Goal: Check status: Check status

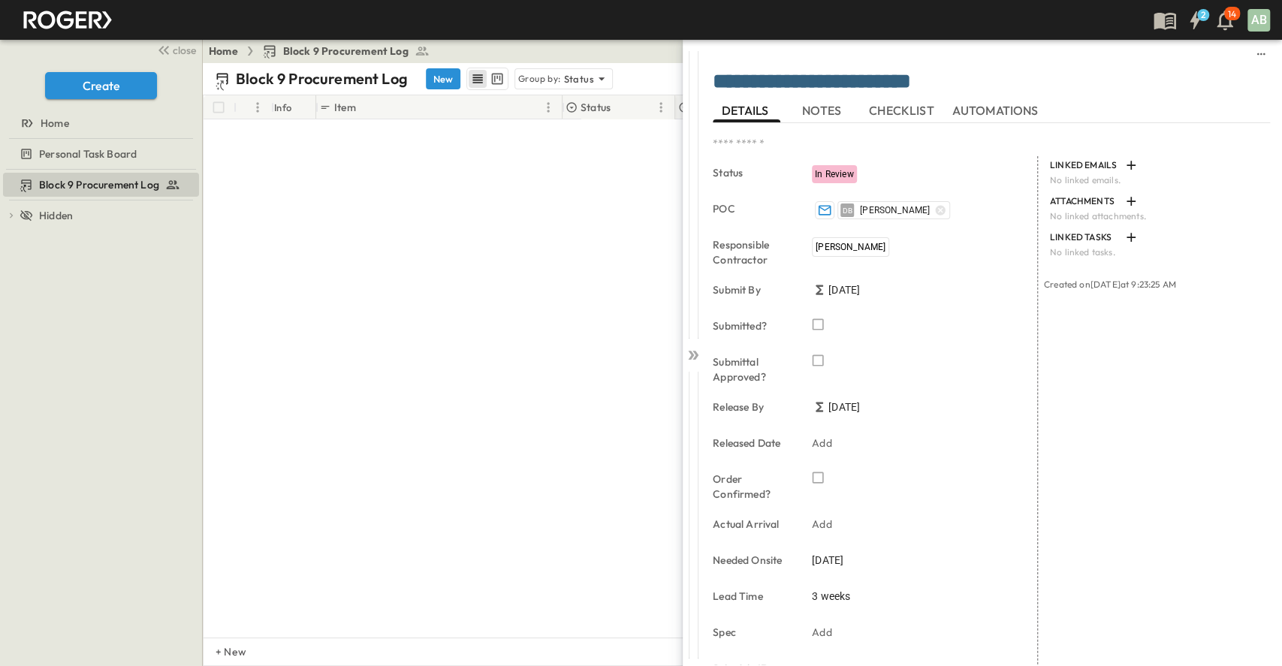
scroll to position [700, 0]
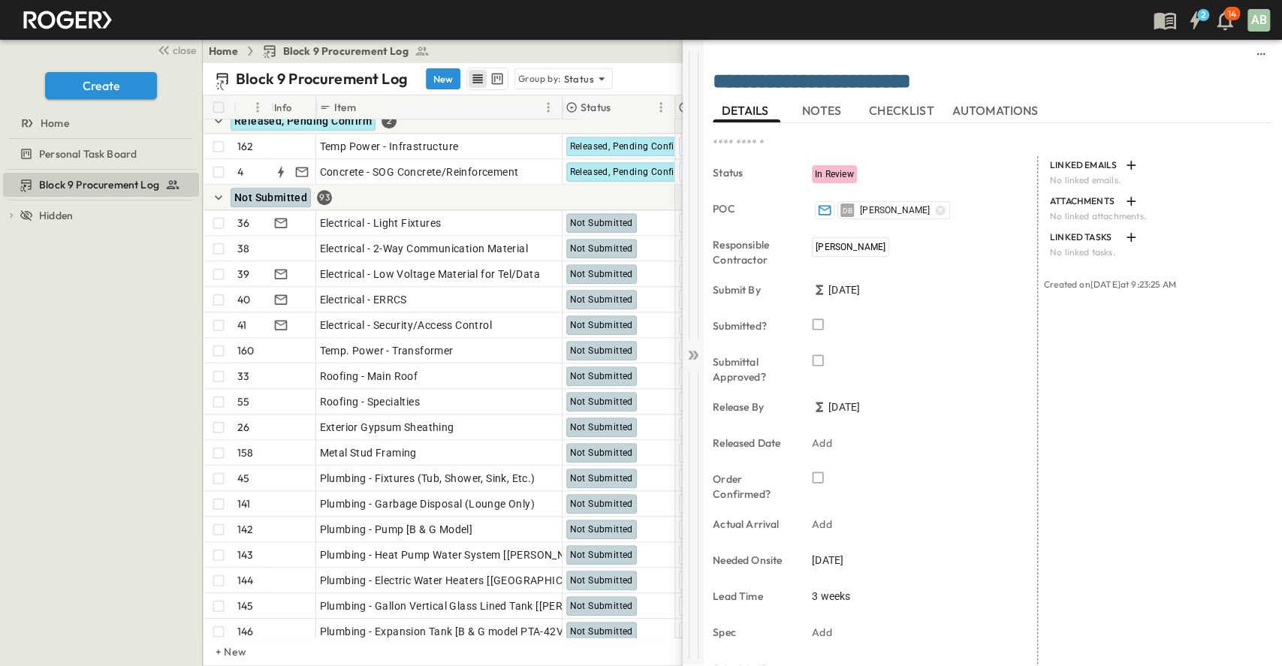
click at [694, 354] on icon at bounding box center [692, 355] width 15 height 15
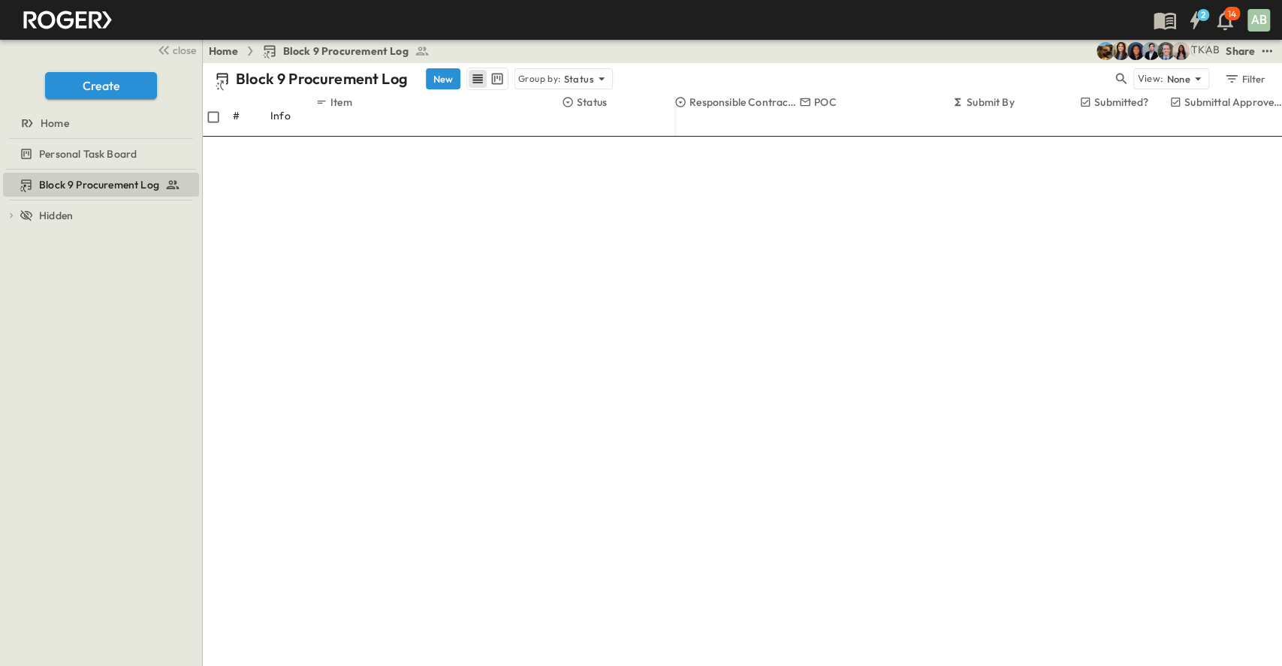
click at [1041, 104] on div "Submit By" at bounding box center [1015, 109] width 128 height 29
click at [963, 111] on icon "Sort" at bounding box center [958, 116] width 11 height 11
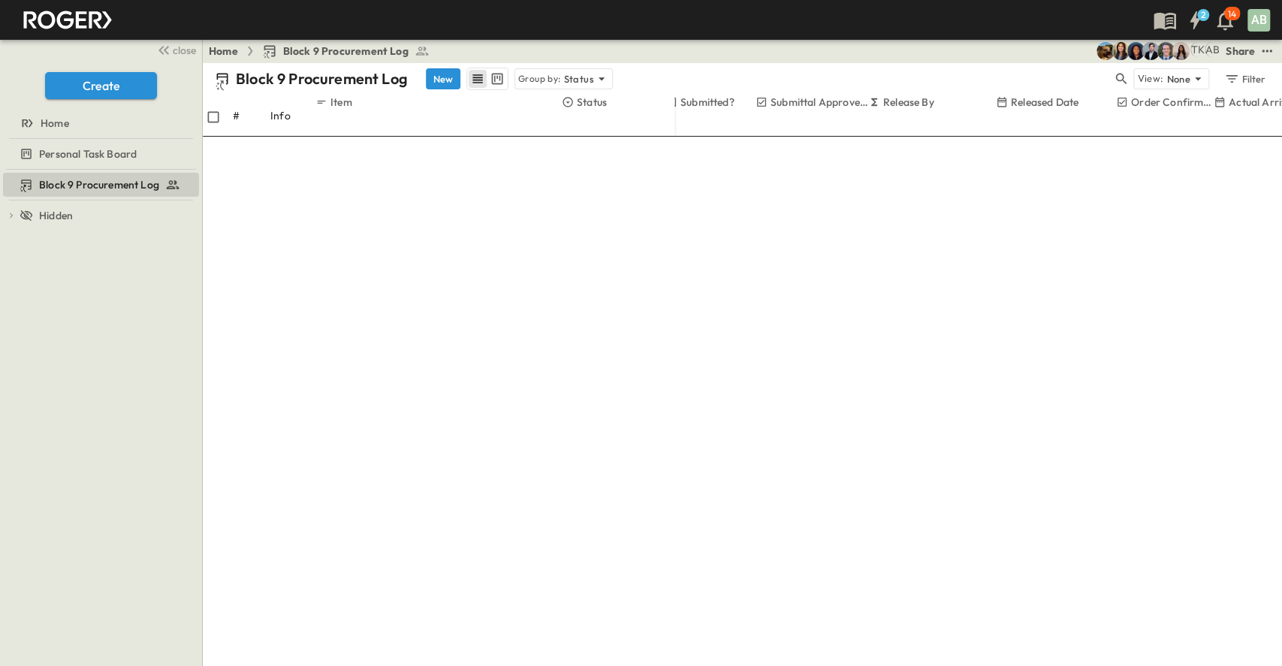
scroll to position [700, 414]
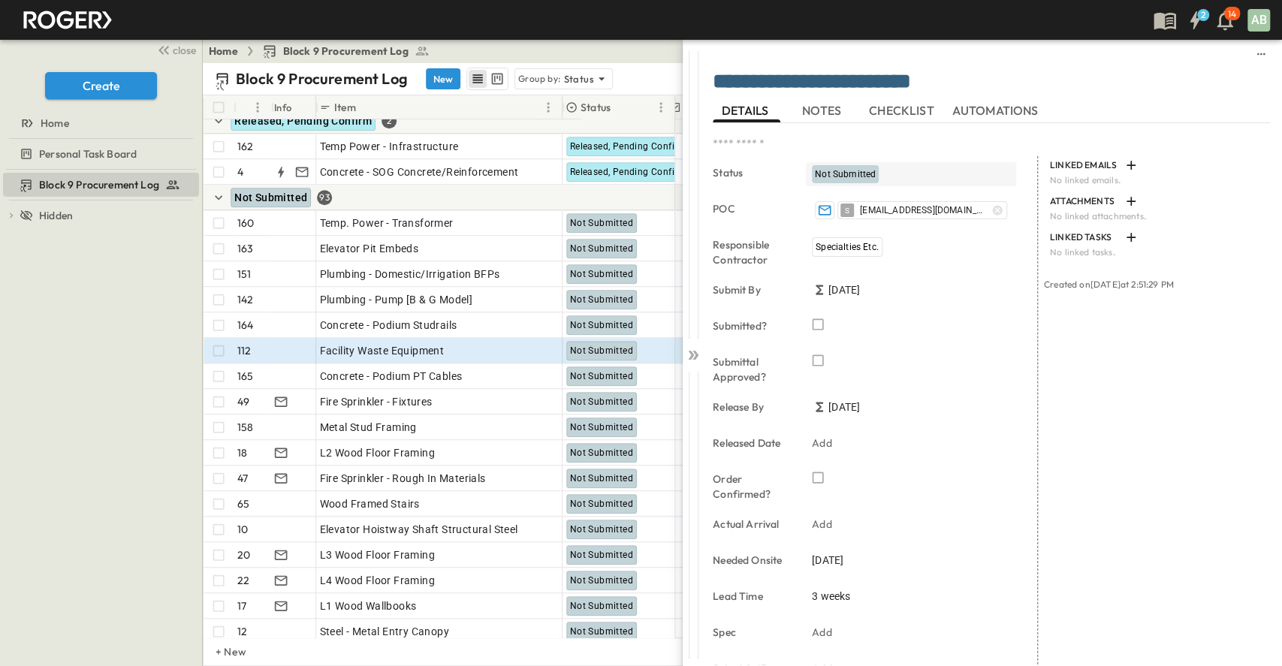
click at [853, 173] on span "Not Submitted" at bounding box center [845, 174] width 61 height 11
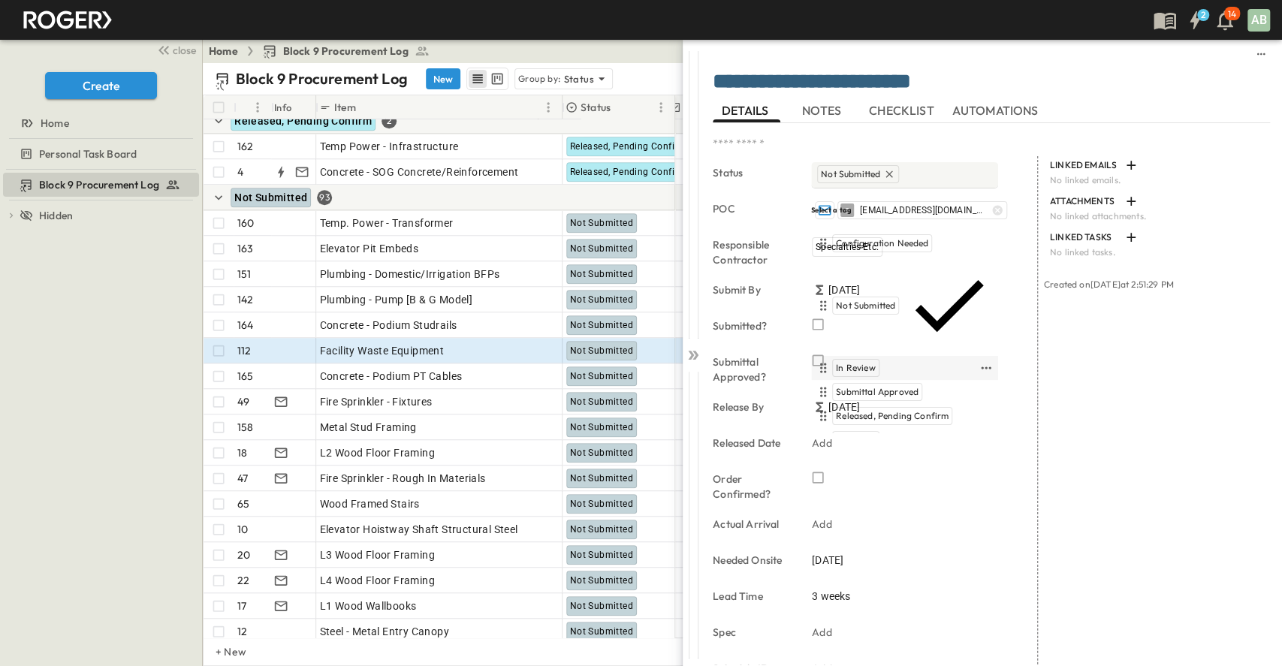
click at [857, 362] on span "In Review" at bounding box center [856, 368] width 40 height 12
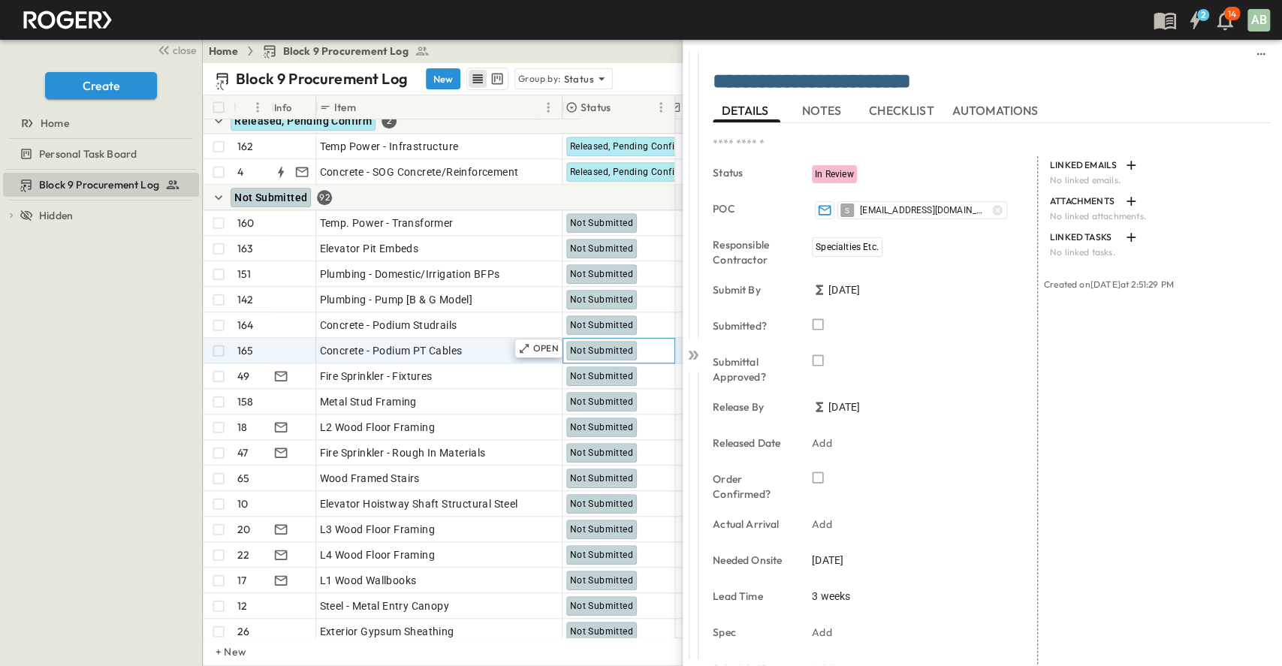
click at [613, 350] on span "Not Submitted" at bounding box center [601, 350] width 63 height 11
click at [526, 347] on icon at bounding box center [524, 348] width 12 height 12
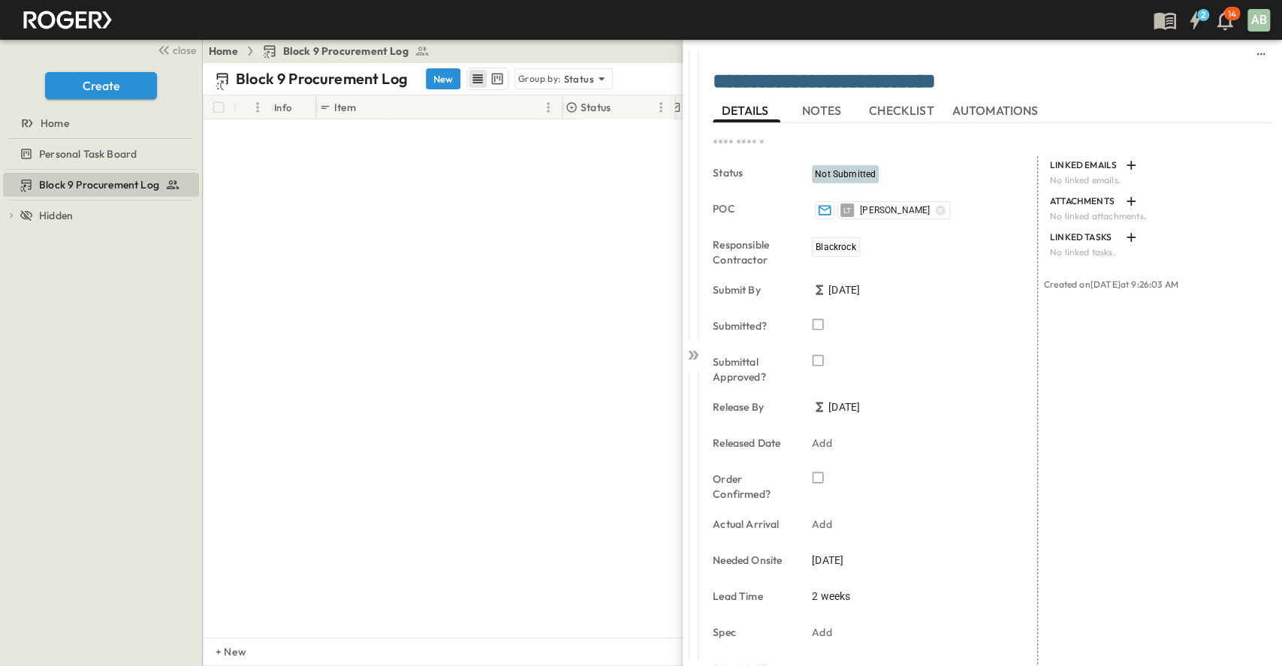
scroll to position [0, 414]
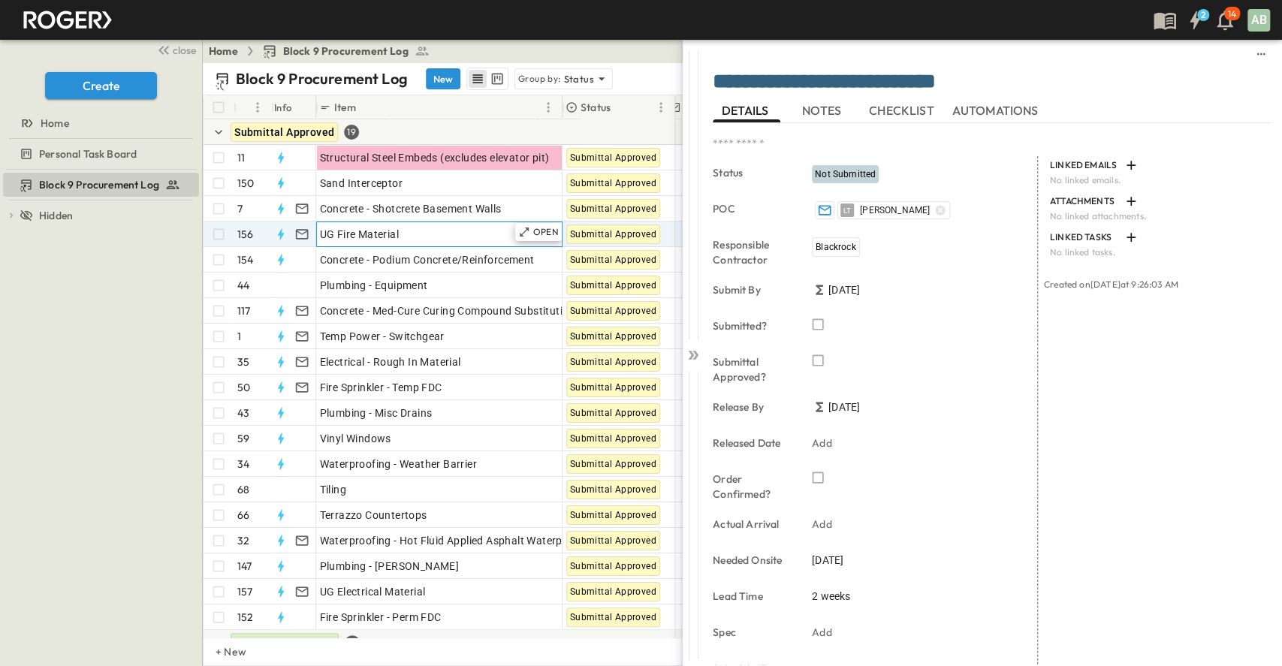
click at [348, 228] on span "UG Fire Material" at bounding box center [359, 234] width 79 height 15
click at [360, 231] on input "**********" at bounding box center [442, 233] width 250 height 18
type input "**********"
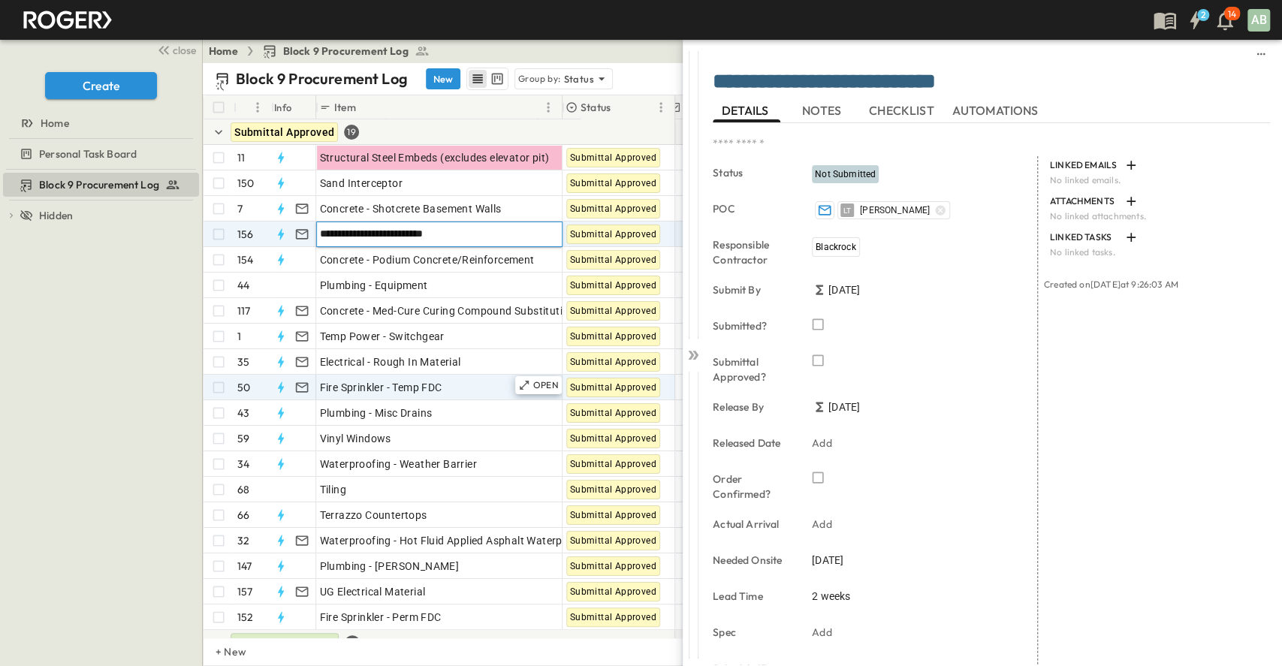
click at [24, 375] on div "Block 9 Procurement Log To pick up a draggable item, press the space bar. While…" at bounding box center [101, 418] width 202 height 496
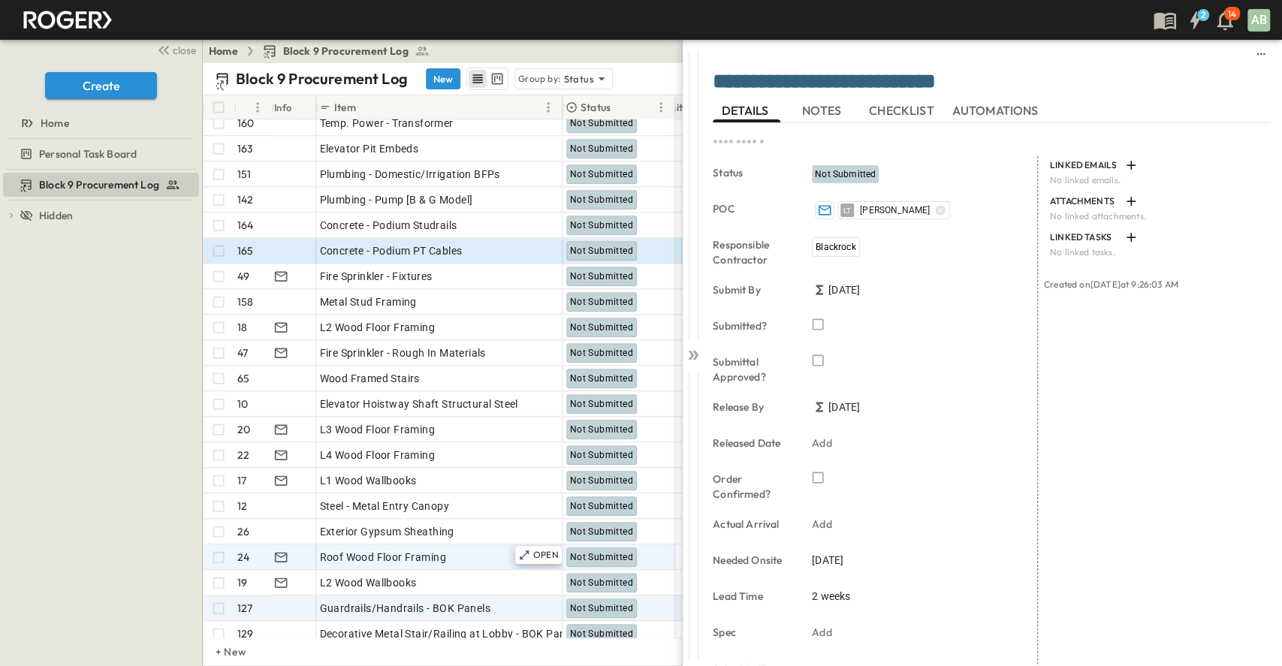
scroll to position [800, 538]
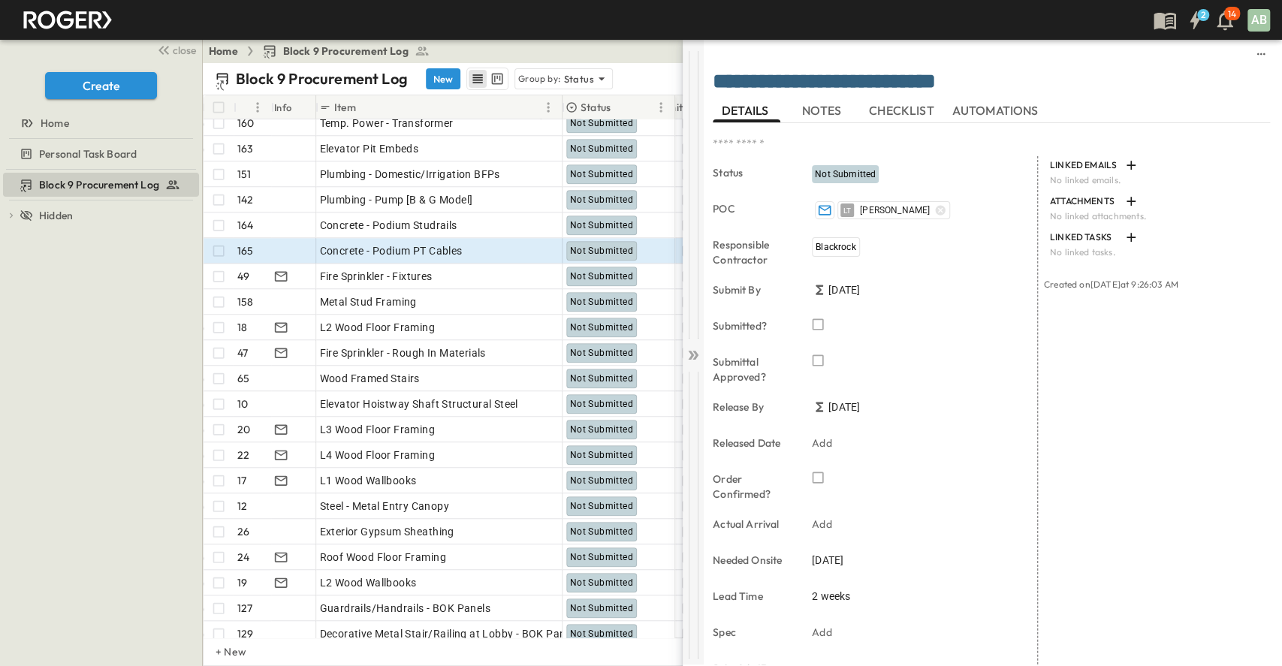
click at [690, 357] on icon at bounding box center [691, 355] width 6 height 9
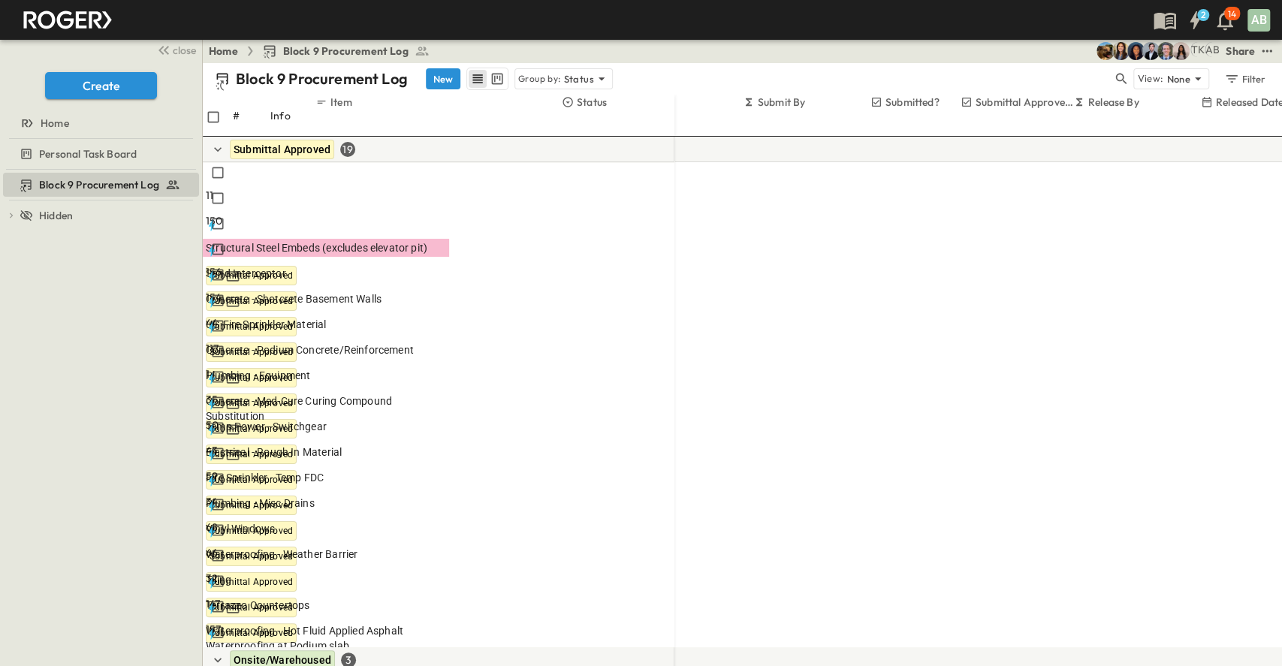
scroll to position [601, 209]
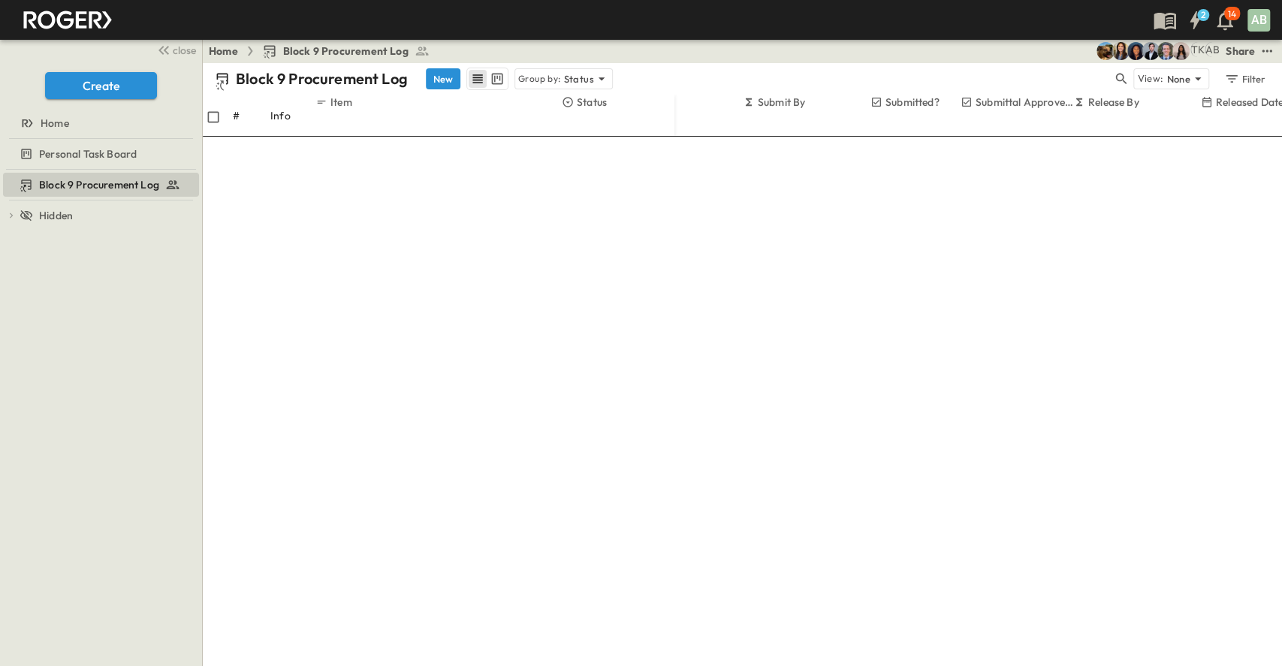
click at [755, 111] on icon "Sort" at bounding box center [749, 116] width 11 height 11
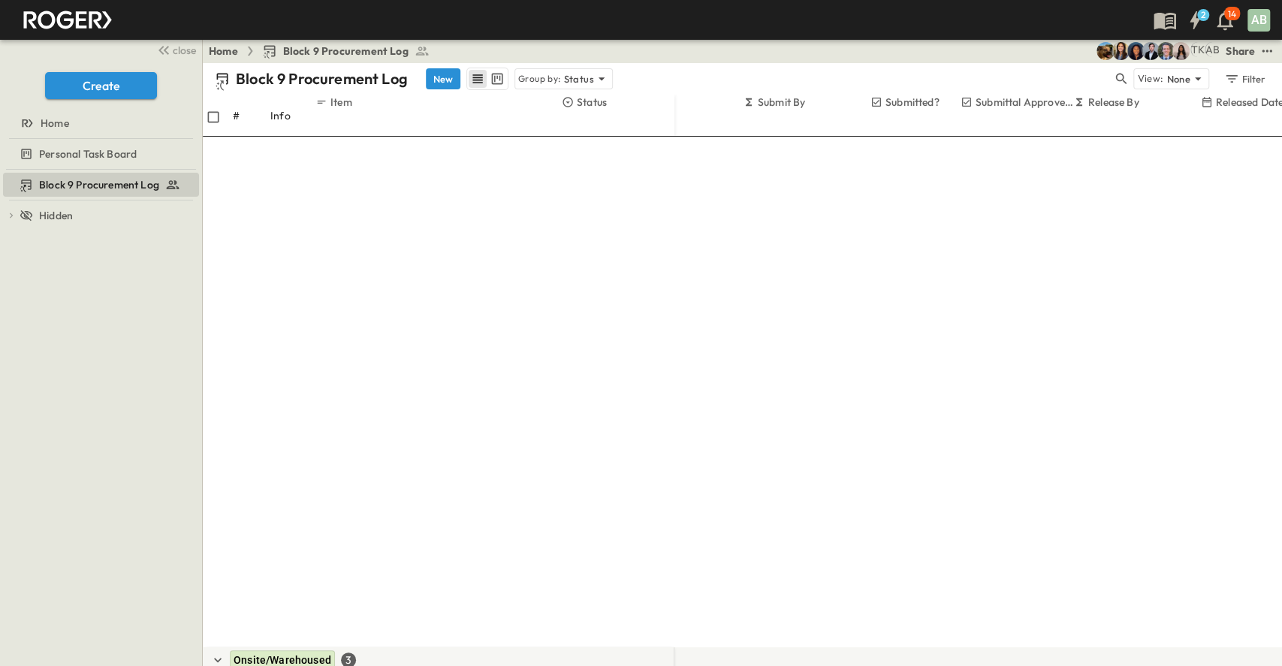
scroll to position [575, 209]
click at [755, 111] on icon "Sort" at bounding box center [749, 116] width 11 height 11
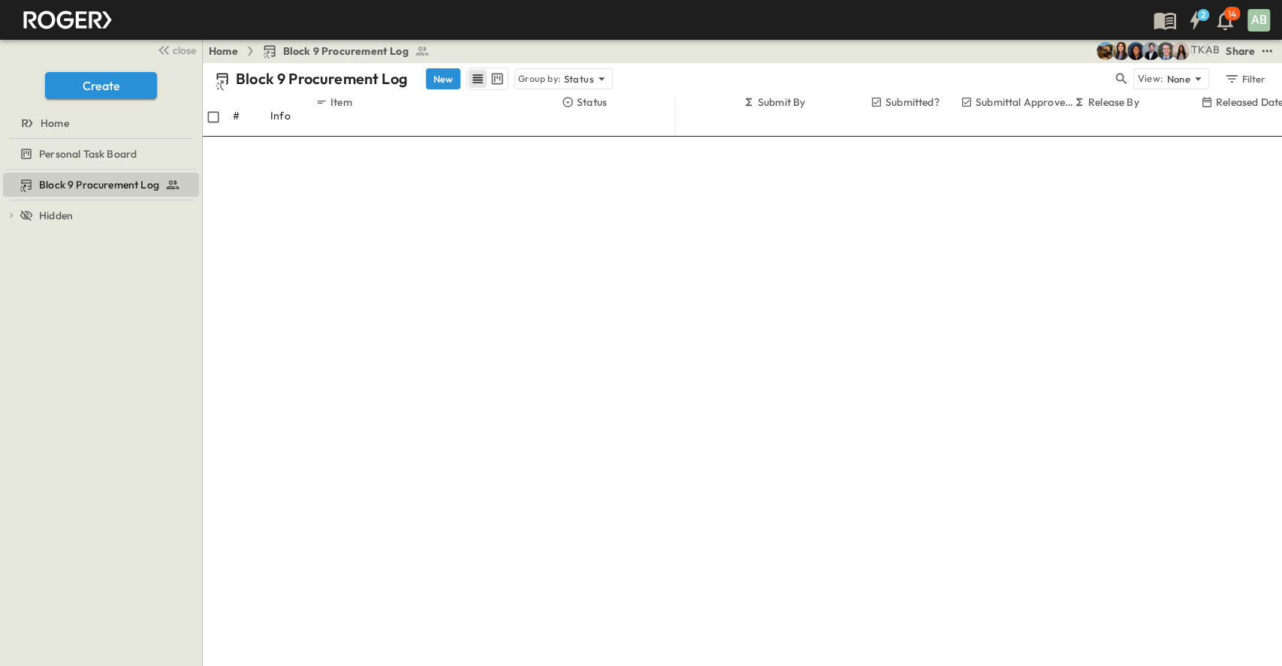
scroll to position [1101, 209]
click at [755, 111] on icon "Sort" at bounding box center [749, 116] width 11 height 11
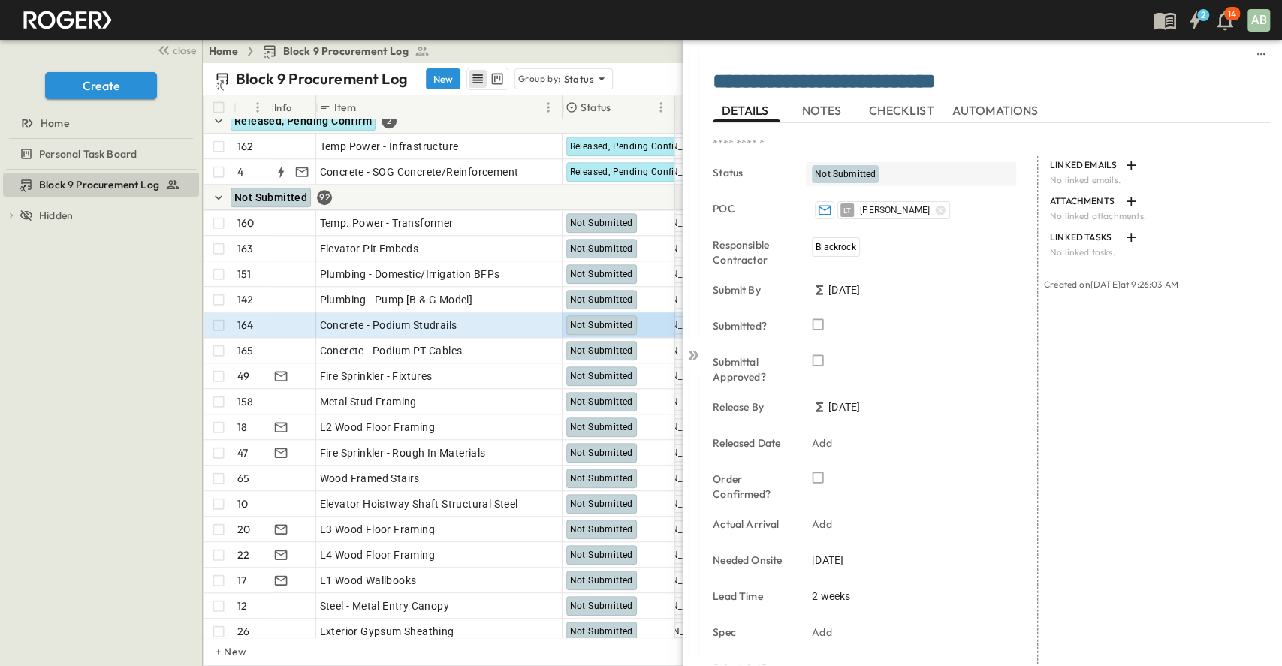
click at [858, 171] on span "Not Submitted" at bounding box center [845, 174] width 61 height 11
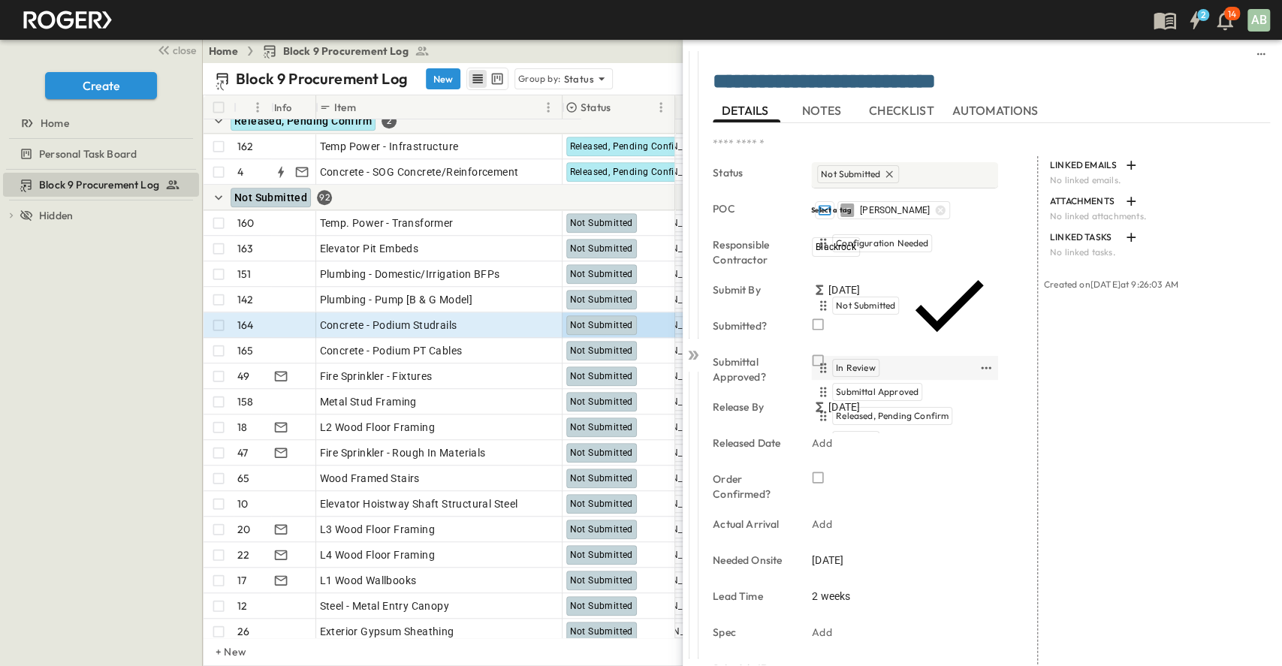
click at [855, 362] on span "In Review" at bounding box center [856, 368] width 40 height 12
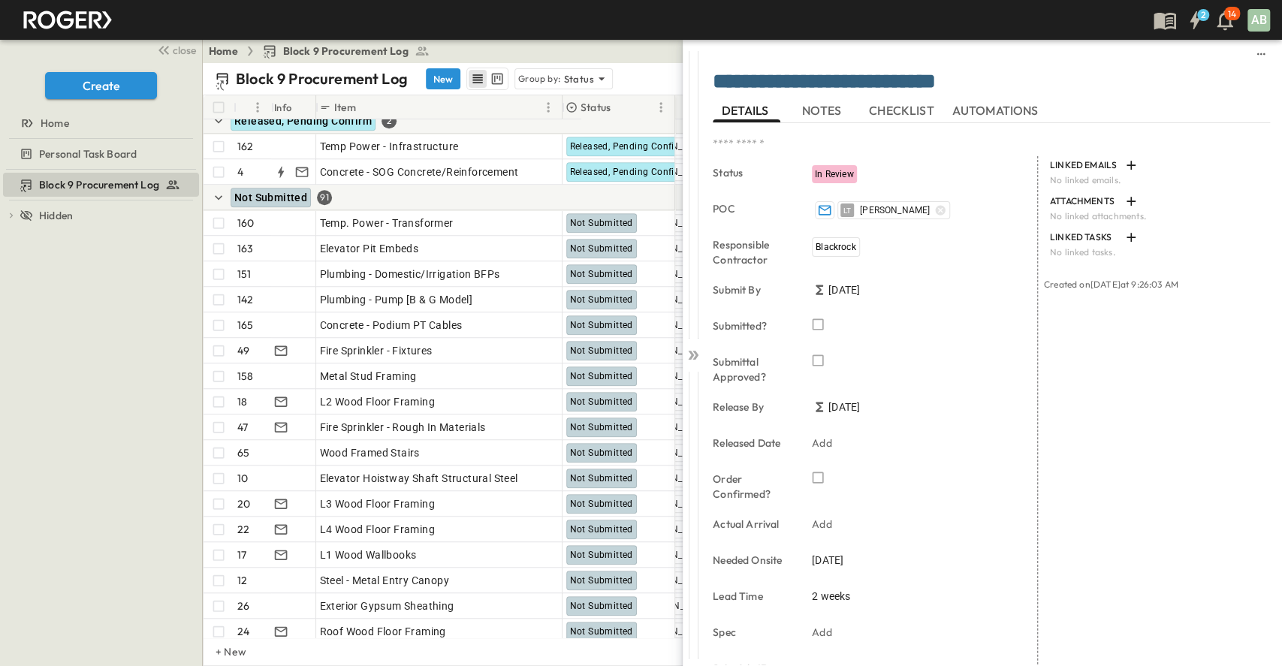
click at [0, 345] on div "Block 9 Procurement Log To pick up a draggable item, press the space bar. While…" at bounding box center [101, 418] width 202 height 496
click at [66, 346] on div "Block 9 Procurement Log To pick up a draggable item, press the space bar. While…" at bounding box center [101, 418] width 202 height 496
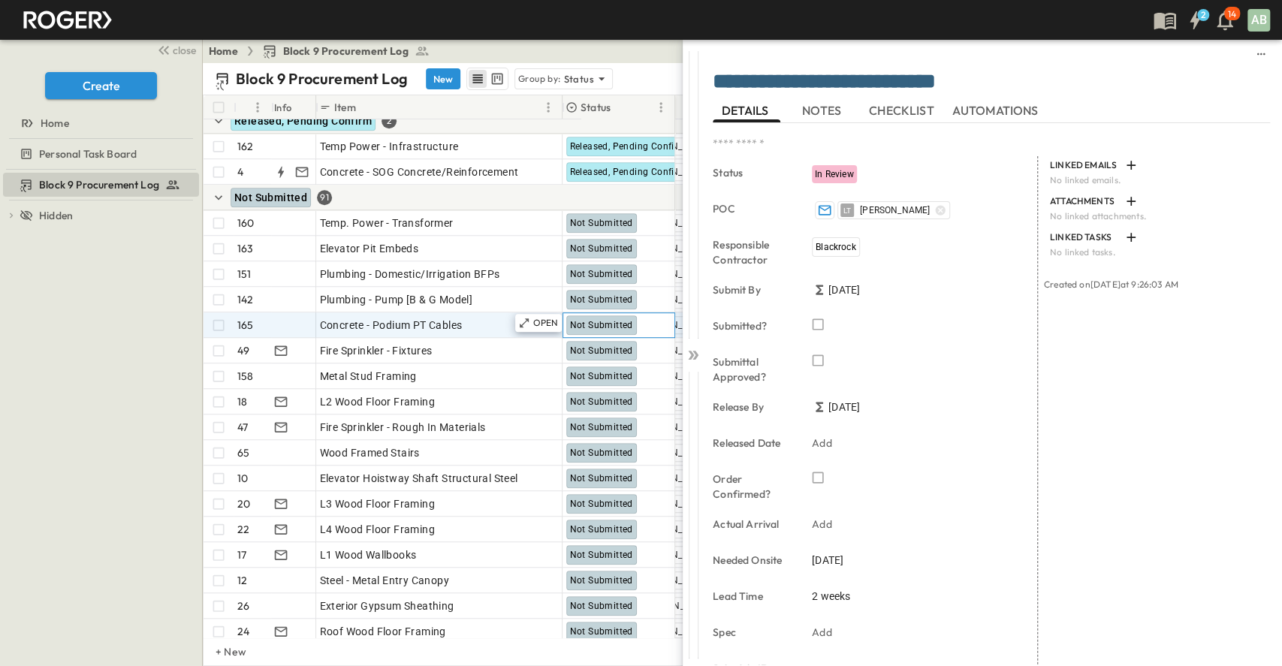
click at [580, 321] on span "Not Submitted" at bounding box center [601, 325] width 63 height 11
click at [583, 321] on span "Not Submitted" at bounding box center [601, 325] width 63 height 11
click at [550, 319] on p "OPEN" at bounding box center [546, 323] width 26 height 12
click at [607, 318] on div "Not Submitted" at bounding box center [601, 325] width 71 height 20
click at [537, 323] on p "OPEN" at bounding box center [546, 323] width 26 height 12
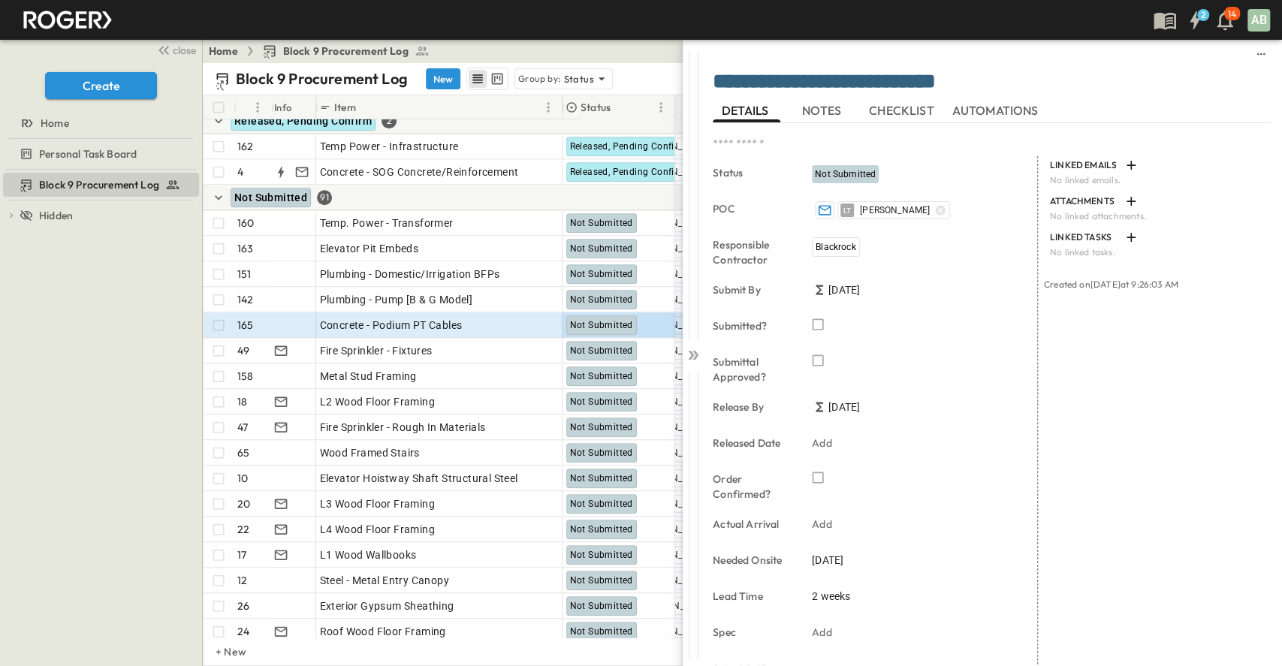
click at [829, 154] on div "*" at bounding box center [963, 145] width 502 height 21
click at [830, 177] on span "Not Submitted" at bounding box center [845, 174] width 61 height 11
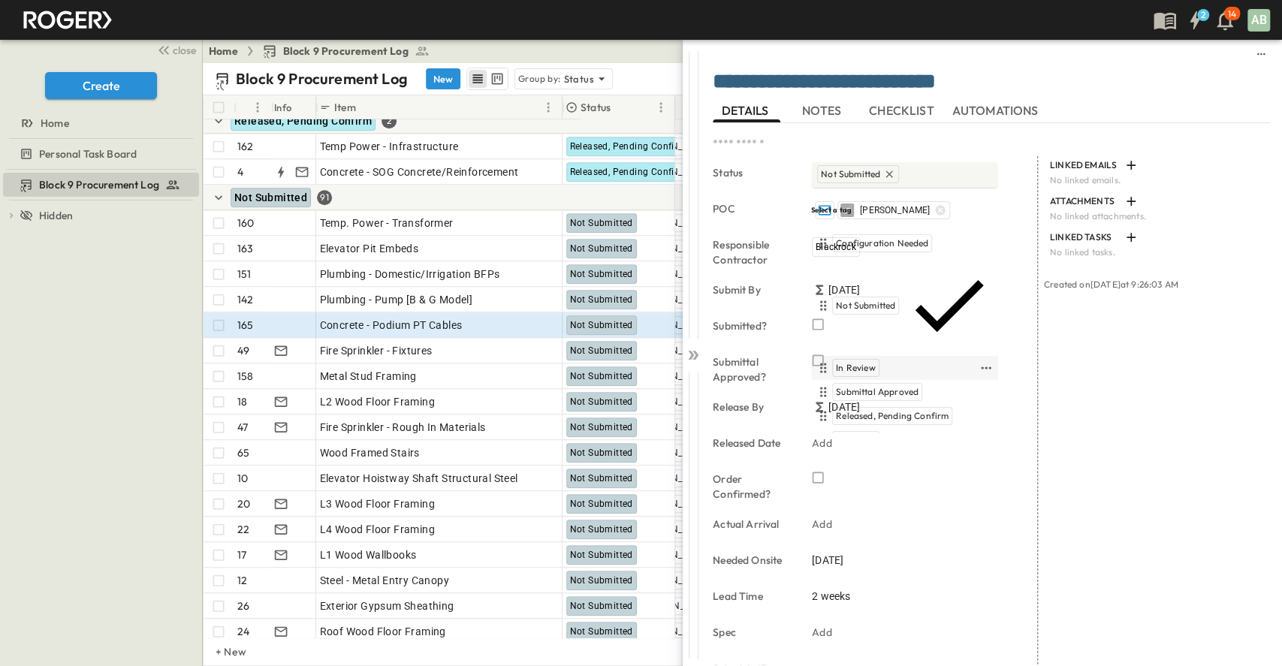
click at [856, 362] on span "In Review" at bounding box center [856, 368] width 40 height 12
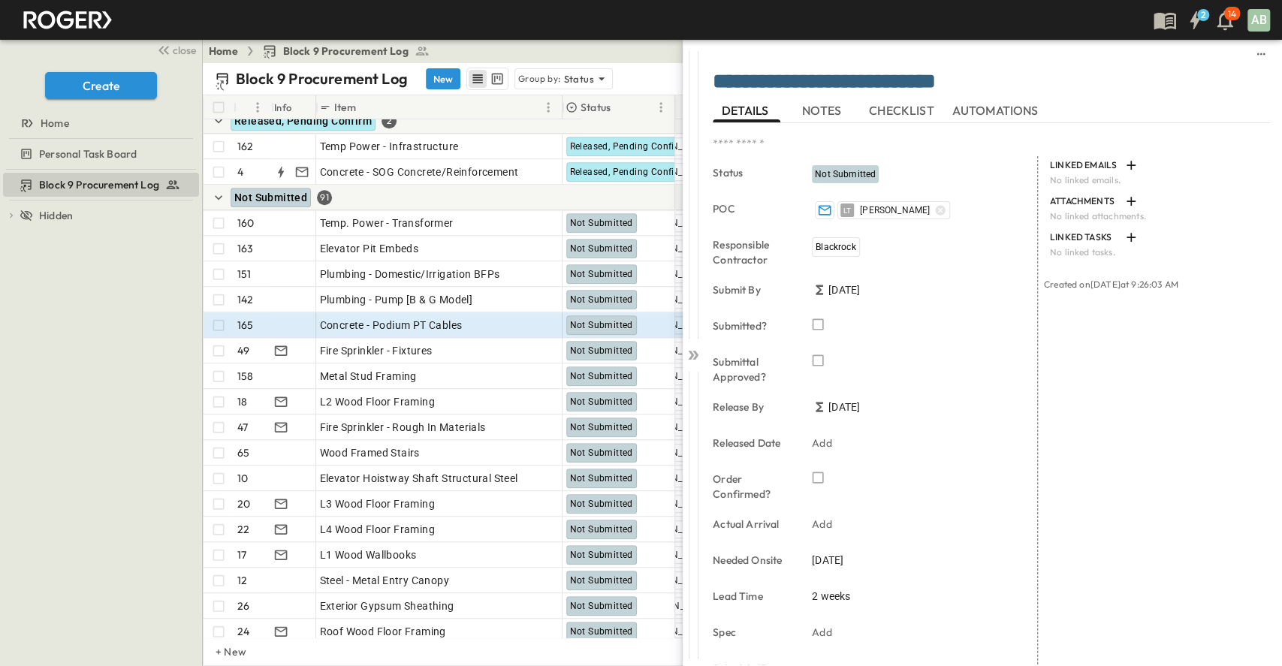
click at [0, 362] on div "Block 9 Procurement Log To pick up a draggable item, press the space bar. While…" at bounding box center [101, 418] width 202 height 496
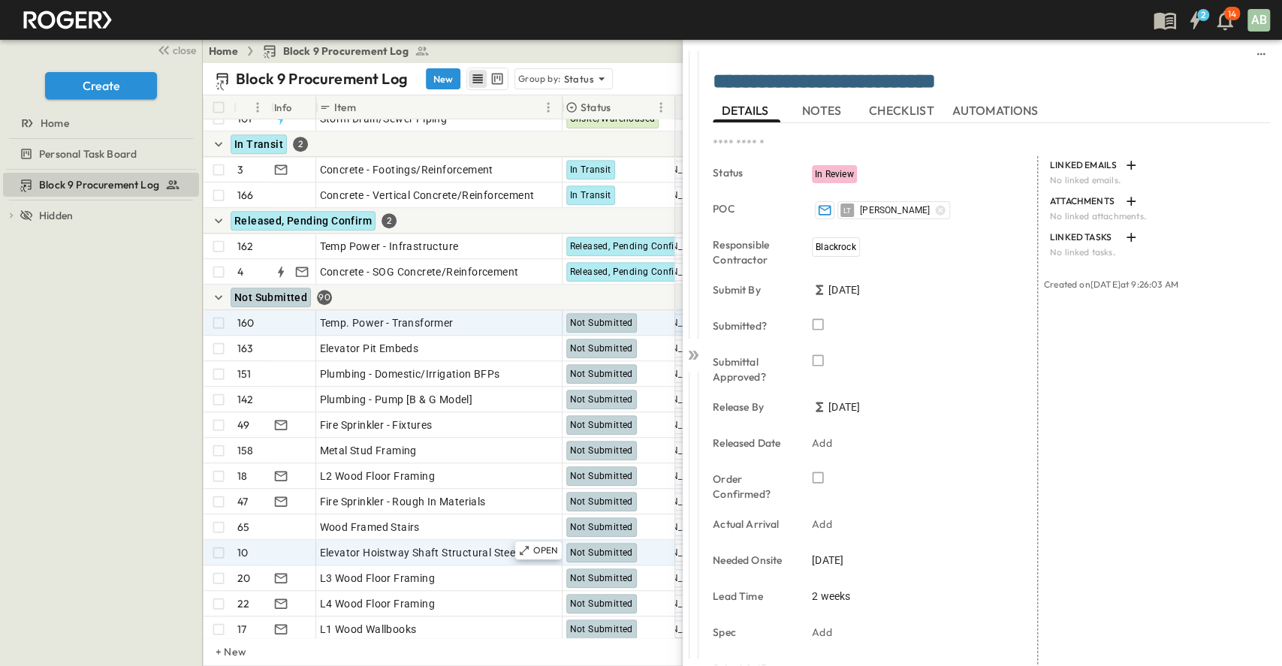
scroll to position [800, 209]
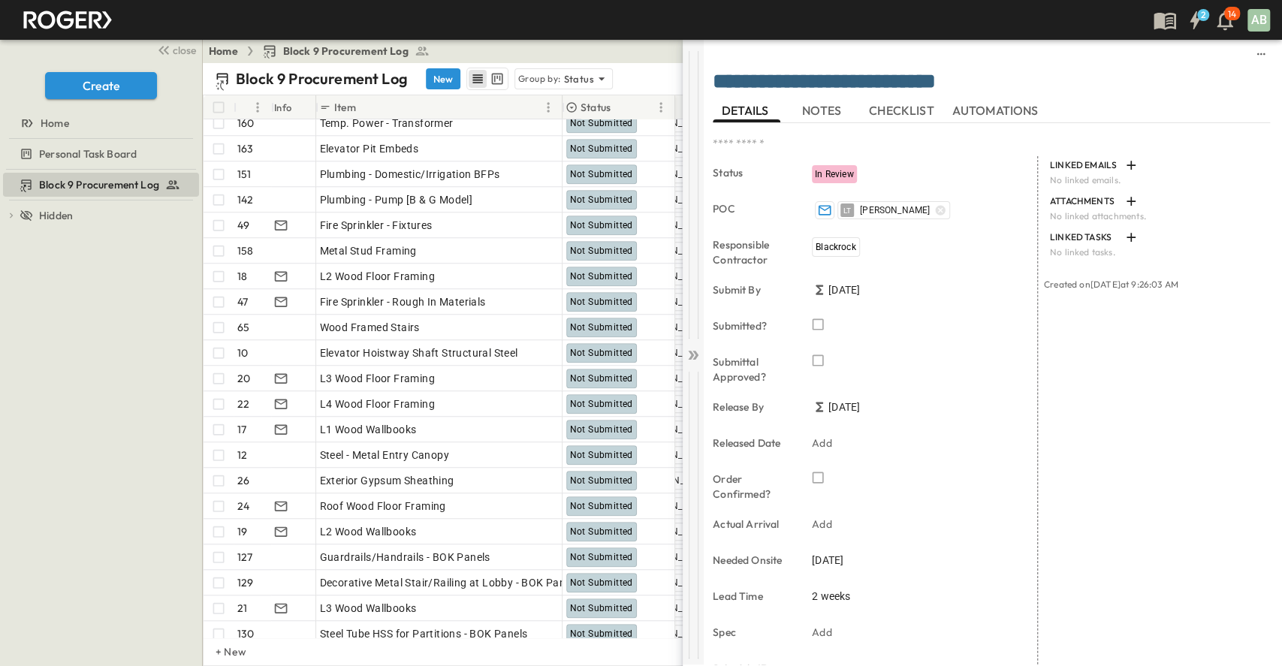
click at [690, 355] on icon at bounding box center [692, 355] width 15 height 15
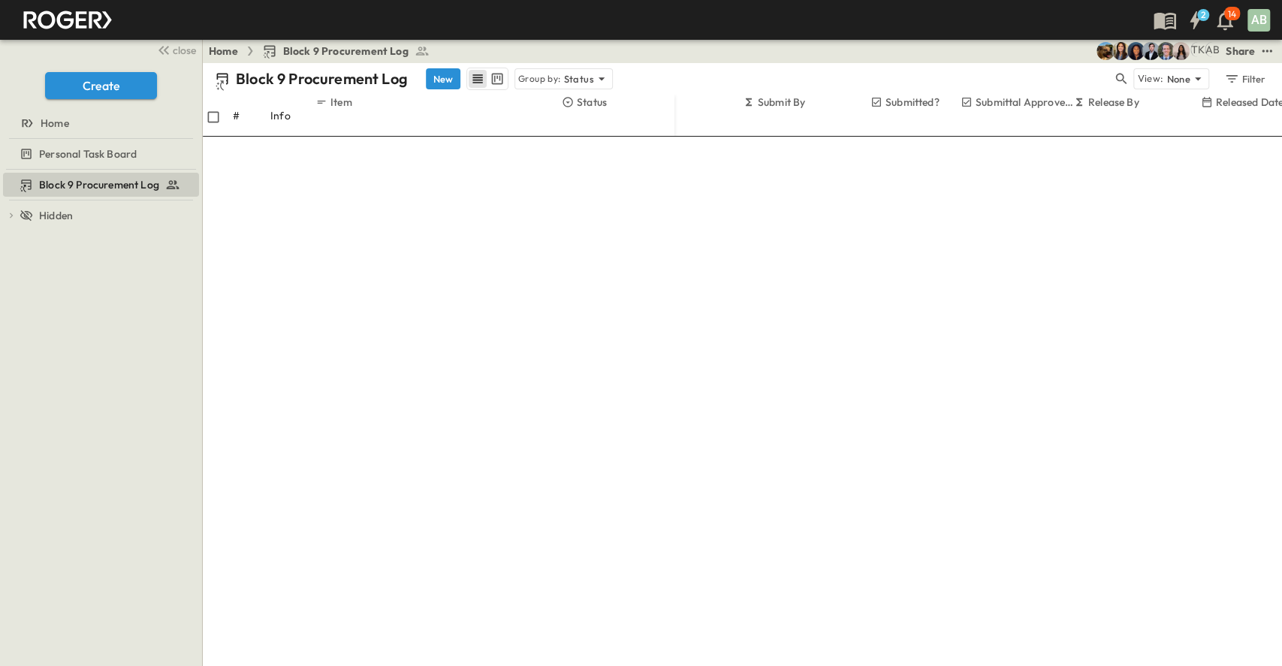
click at [58, 383] on div "Block 9 Procurement Log To pick up a draggable item, press the space bar. While…" at bounding box center [101, 418] width 202 height 496
click at [56, 287] on div "Block 9 Procurement Log To pick up a draggable item, press the space bar. While…" at bounding box center [101, 418] width 202 height 496
